Goal: Navigation & Orientation: Understand site structure

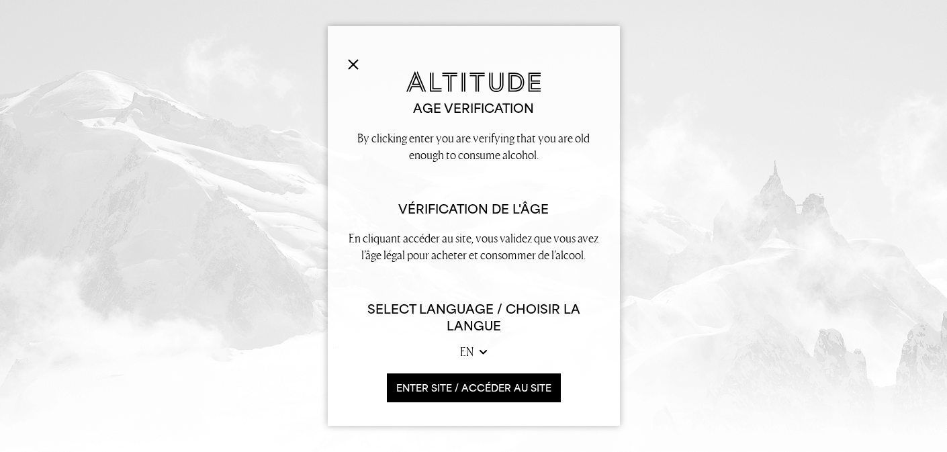
click at [353, 60] on img at bounding box center [353, 64] width 11 height 11
click at [428, 385] on button "ENTER SITE / accéder au site" at bounding box center [474, 388] width 174 height 29
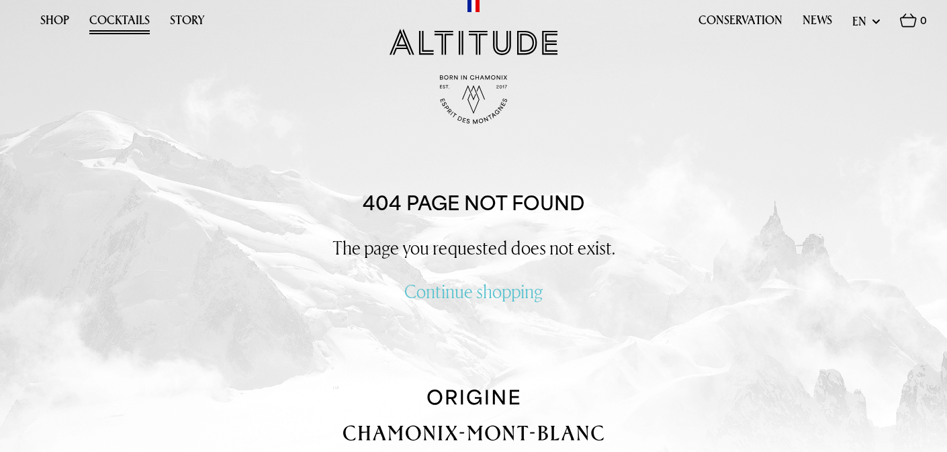
click at [107, 20] on link "Cocktails" at bounding box center [119, 23] width 60 height 21
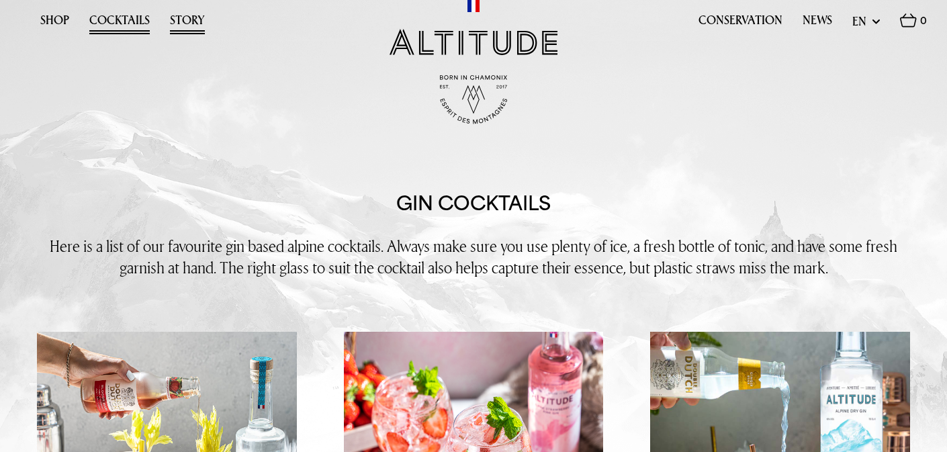
click at [183, 18] on link "Story" at bounding box center [187, 23] width 35 height 21
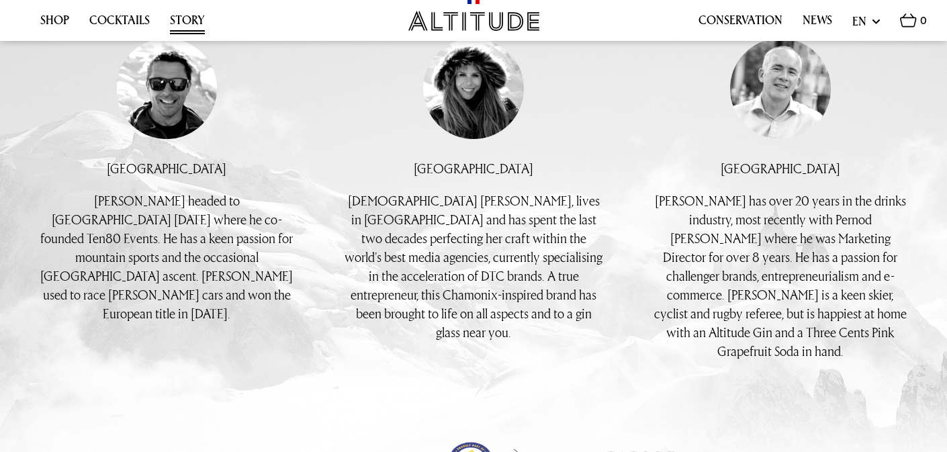
scroll to position [1506, 0]
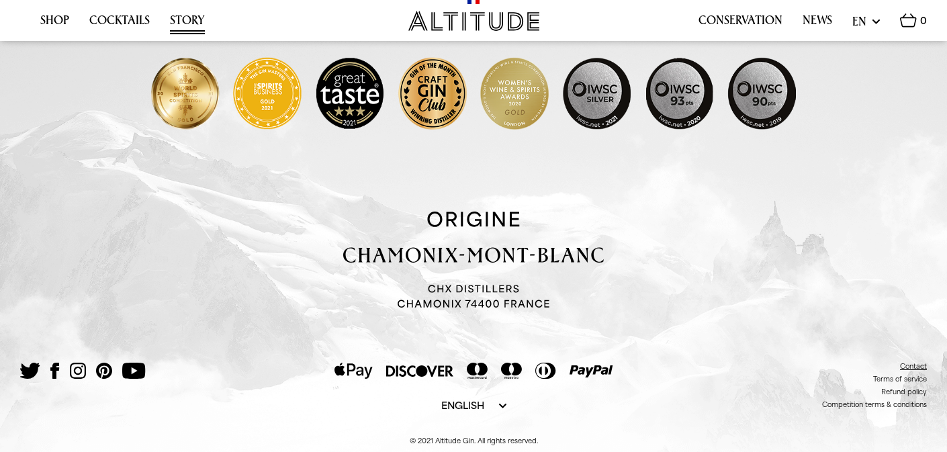
click at [914, 362] on link "Contact" at bounding box center [913, 366] width 27 height 8
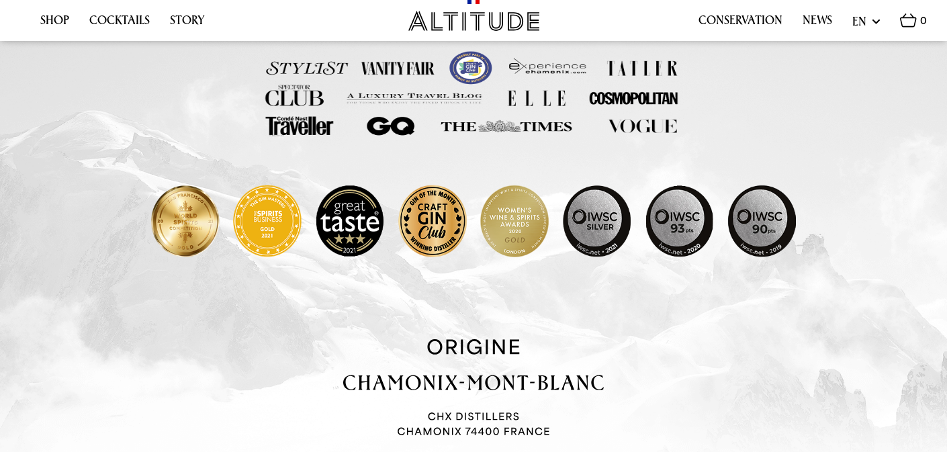
scroll to position [1007, 0]
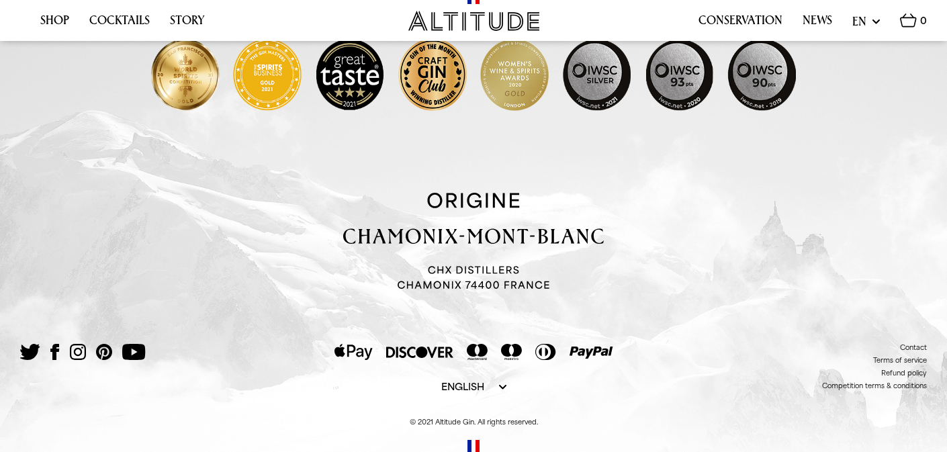
click at [500, 388] on select "English [DEMOGRAPHIC_DATA]" at bounding box center [473, 386] width 65 height 13
click at [441, 380] on select "English [DEMOGRAPHIC_DATA]" at bounding box center [473, 386] width 65 height 13
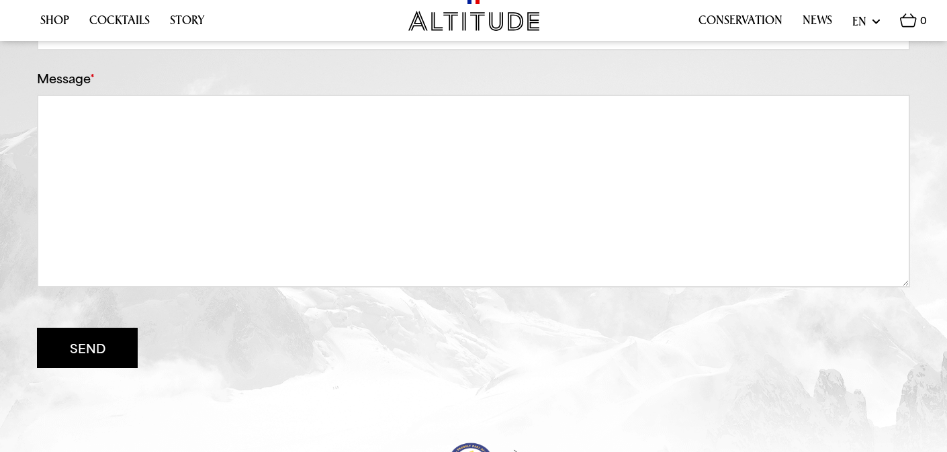
scroll to position [0, 0]
